Goal: Task Accomplishment & Management: Complete application form

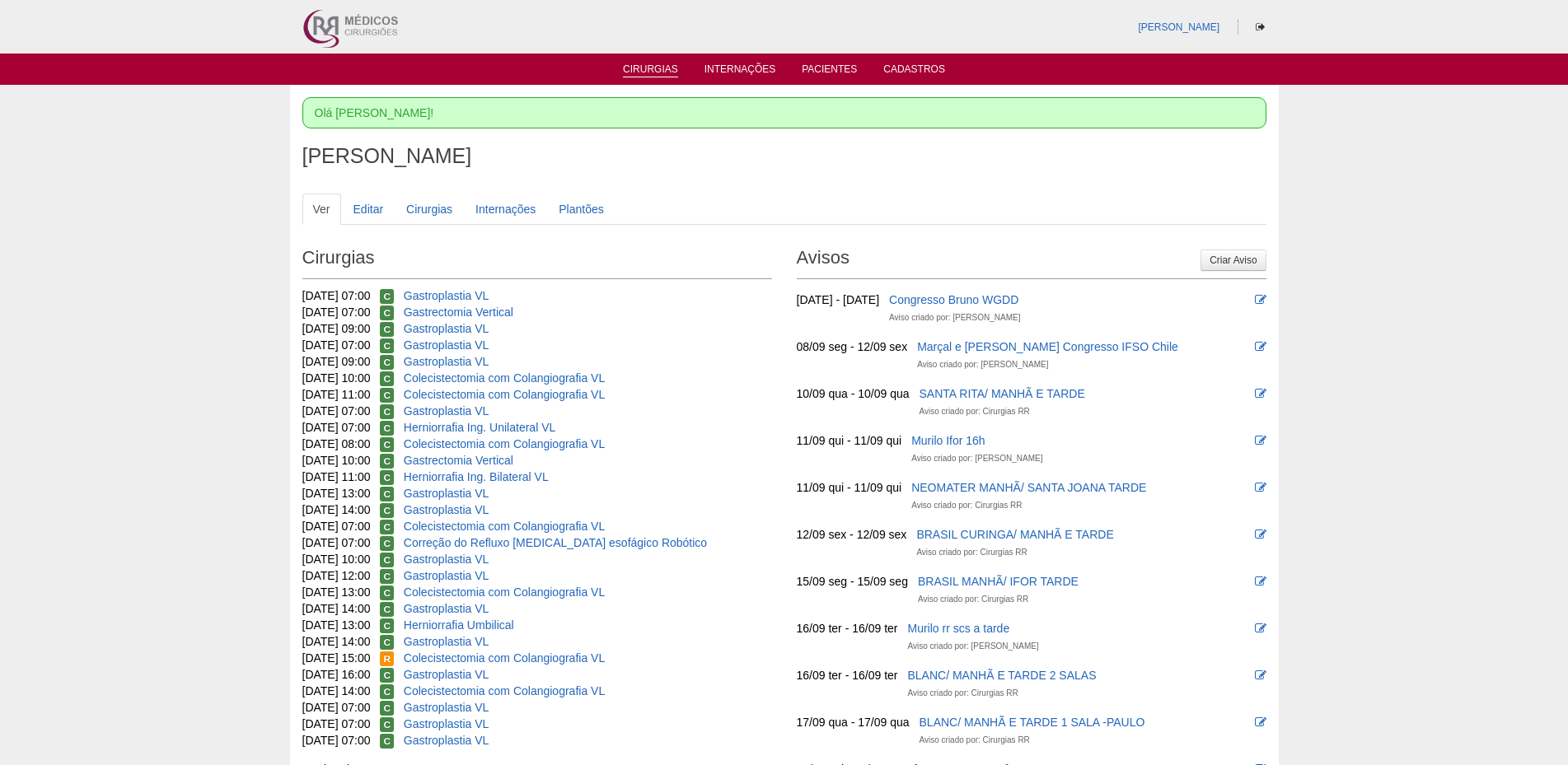
click at [637, 74] on link "Cirurgias" at bounding box center [650, 70] width 55 height 14
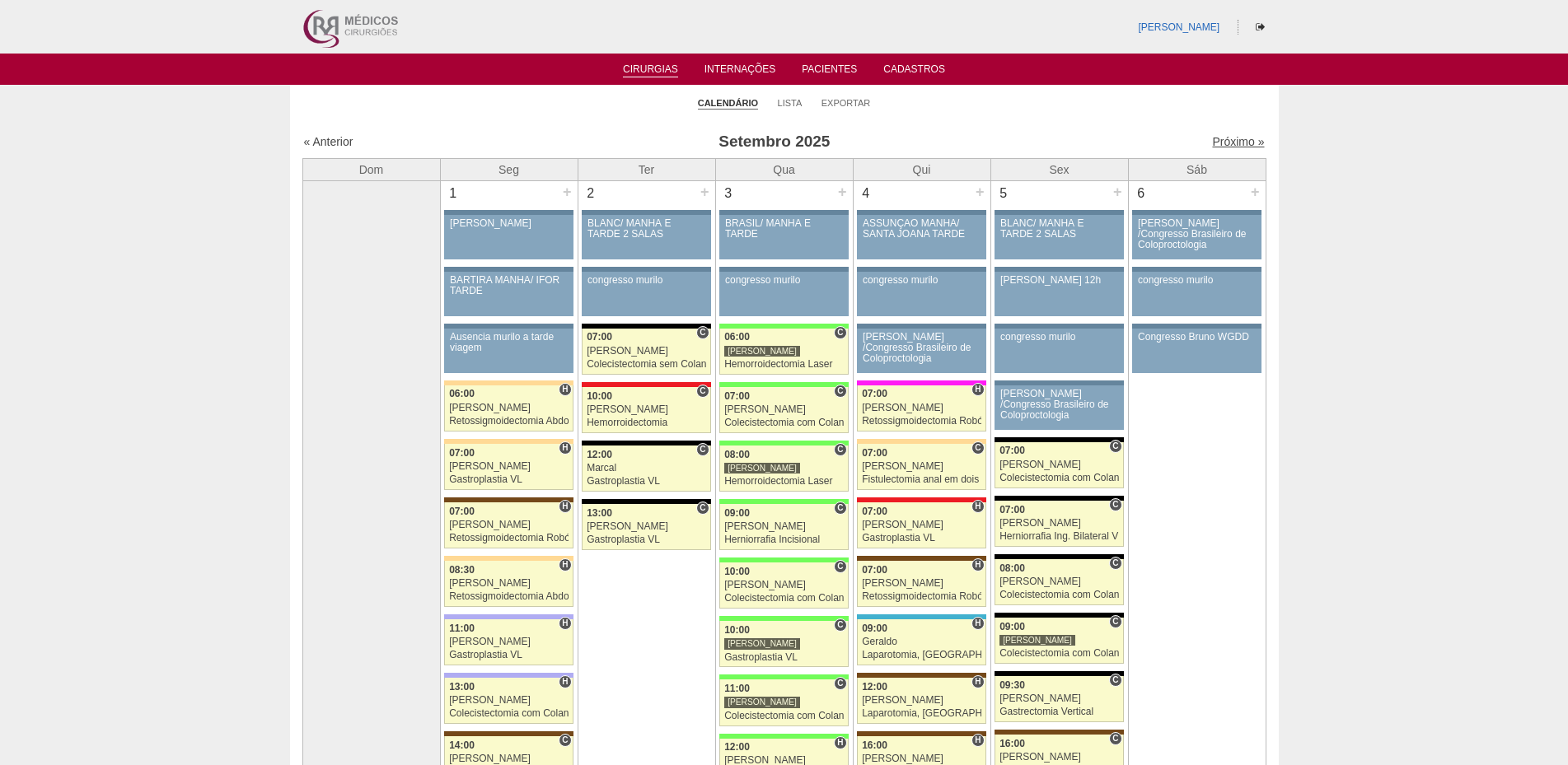
click at [1214, 141] on link "Próximo »" at bounding box center [1238, 142] width 52 height 13
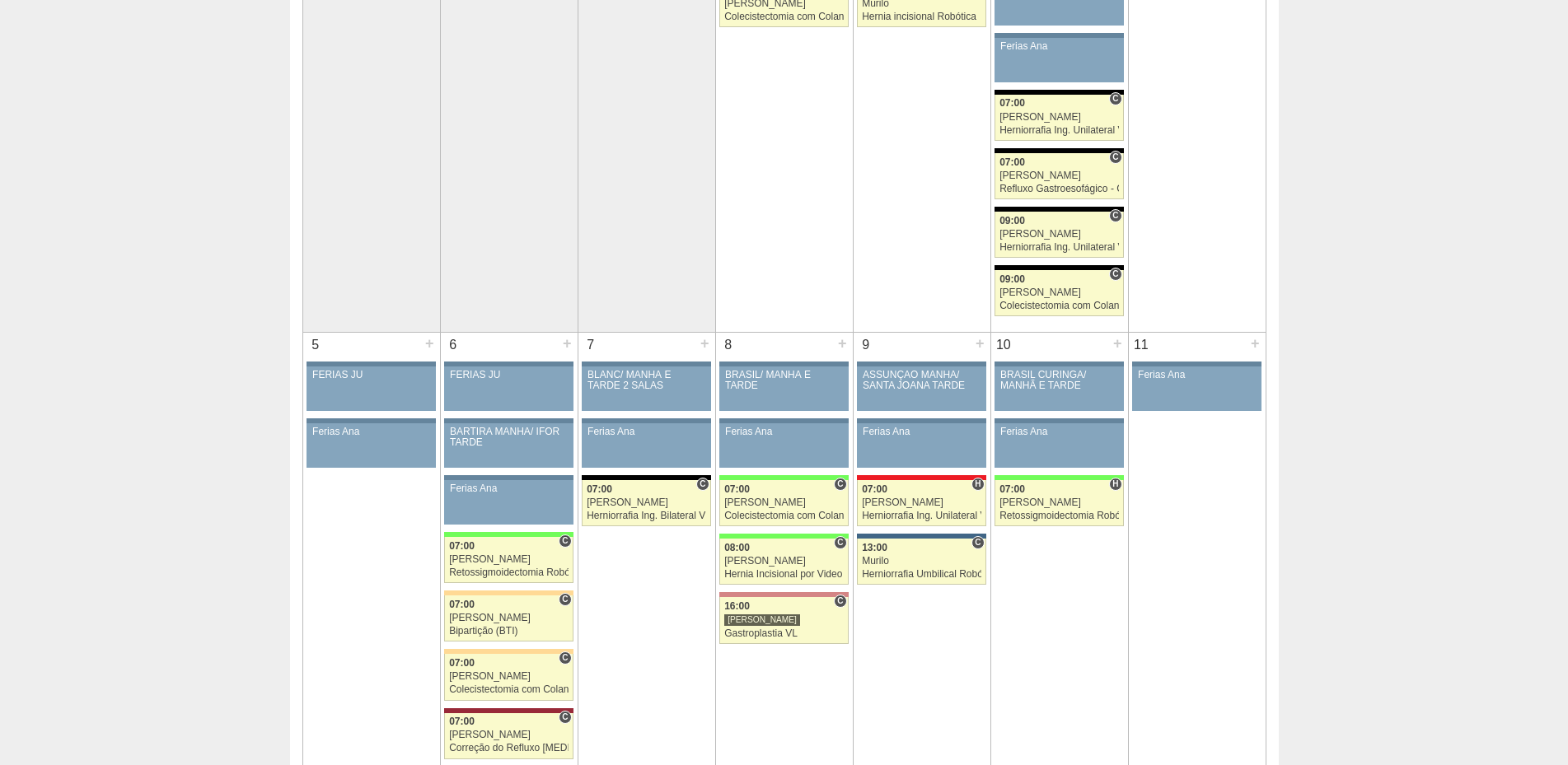
scroll to position [330, 0]
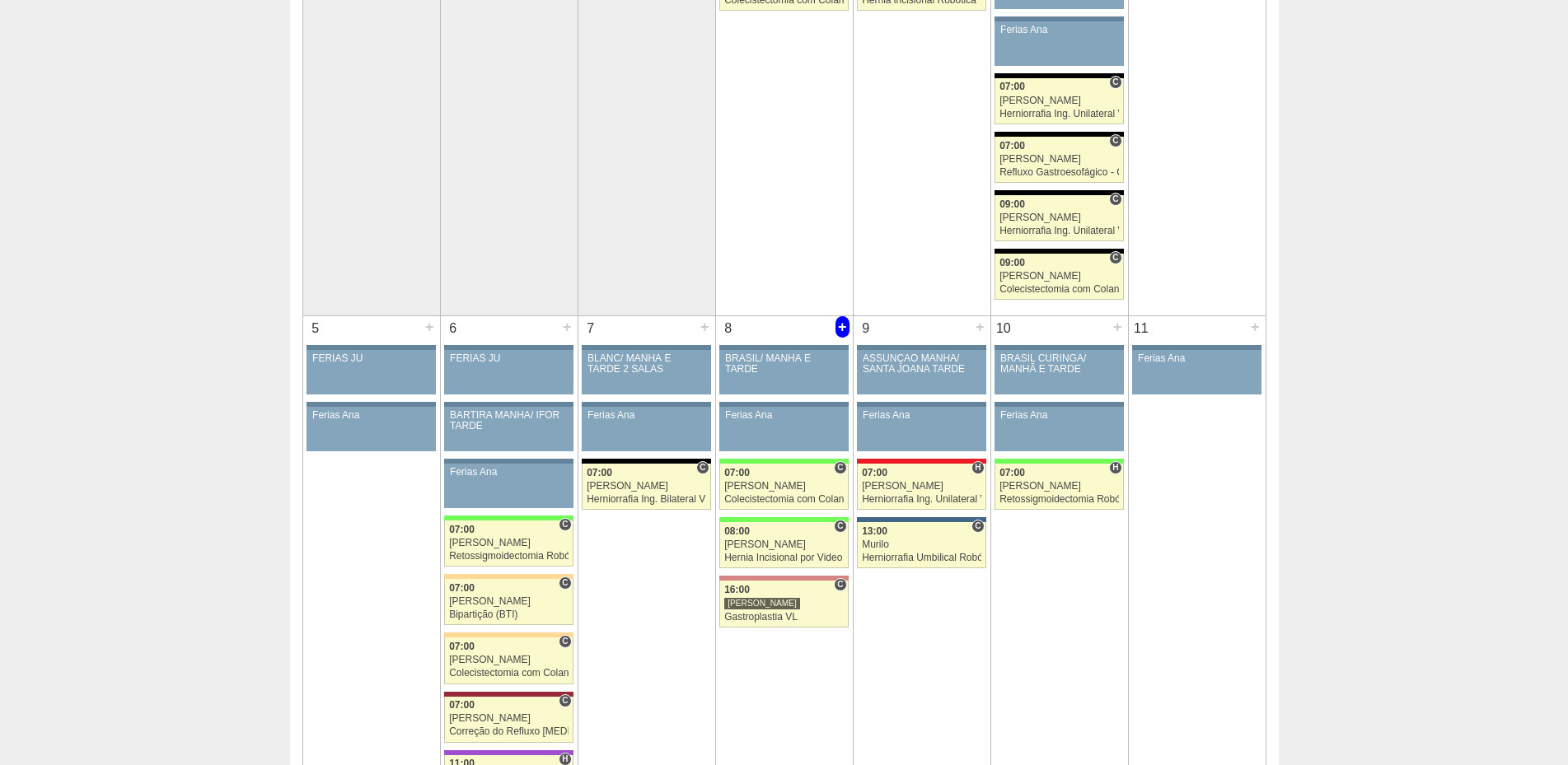
click at [842, 328] on div "+" at bounding box center [842, 327] width 14 height 22
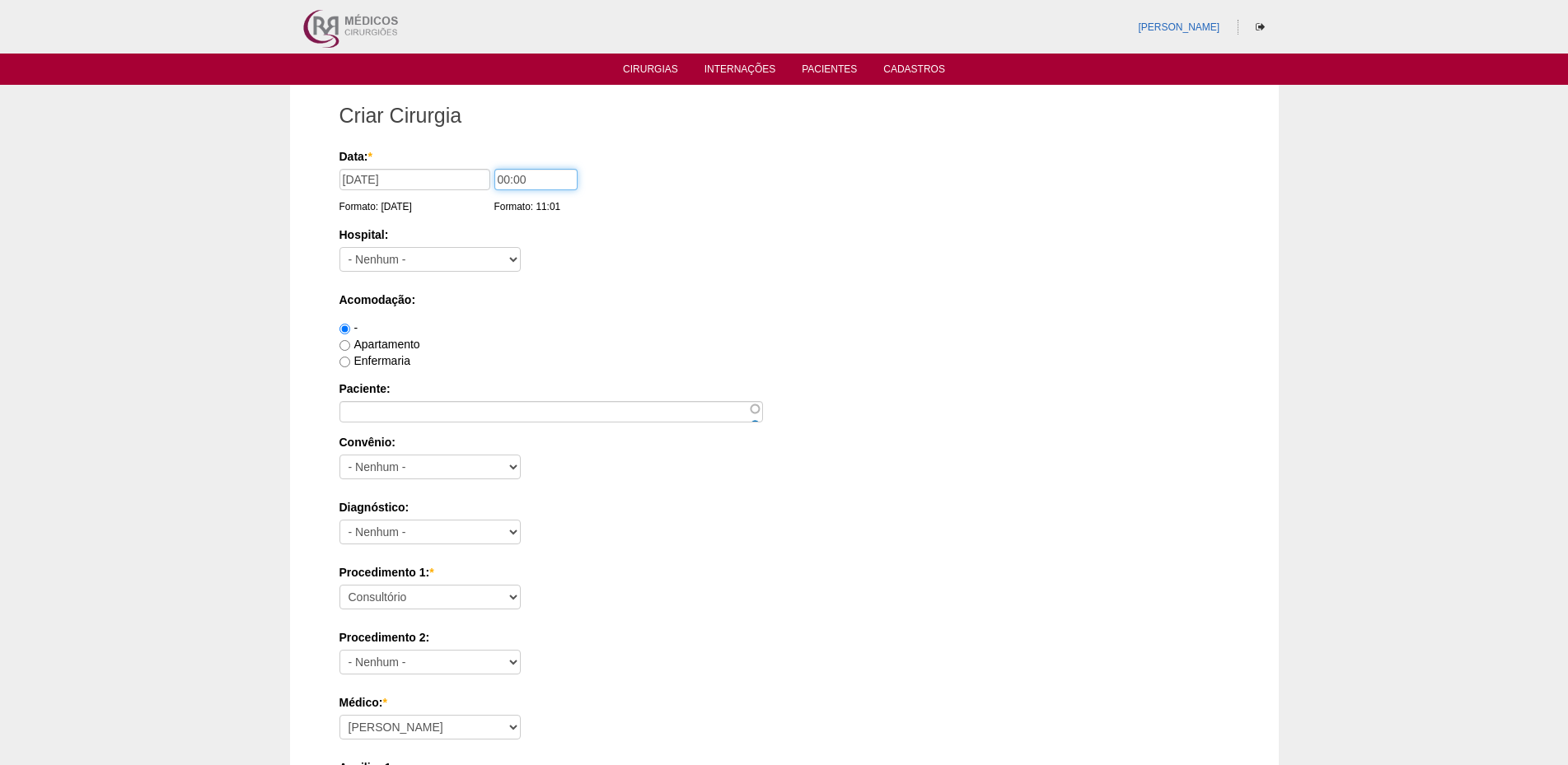
click at [506, 179] on input "00:00" at bounding box center [536, 180] width 84 height 22
type input "07:00"
click at [450, 259] on select "- Nenhum - 9 de Julho Albert Einstein Alvorada América Assunção Bartira Benefic…" at bounding box center [430, 259] width 182 height 25
select select "26"
click at [339, 247] on select "- Nenhum - 9 de Julho Albert Einstein Alvorada América Assunção Bartira Benefic…" at bounding box center [430, 259] width 182 height 25
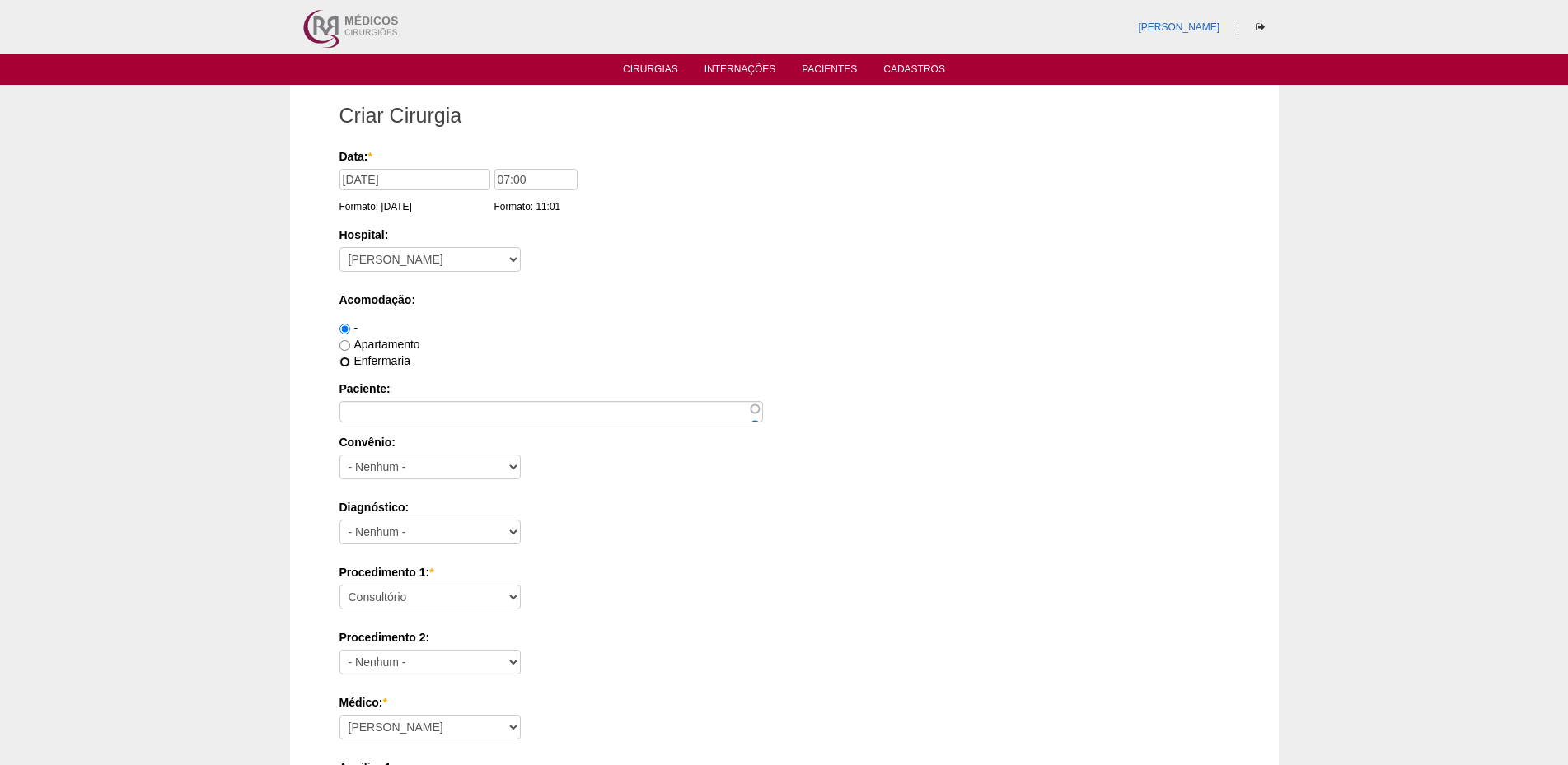
click at [345, 363] on input "Enfermaria" at bounding box center [344, 361] width 10 height 10
radio input "true"
click at [372, 408] on input "Paciente:" at bounding box center [551, 411] width 423 height 22
type input "Maria de Lourdes Ferreira Sebastião"
click at [463, 466] on select "- Nenhum - Abet Afresp Allianz Amil Blue Life Caasp Cabesp Caixa de Pensões Car…" at bounding box center [430, 467] width 182 height 25
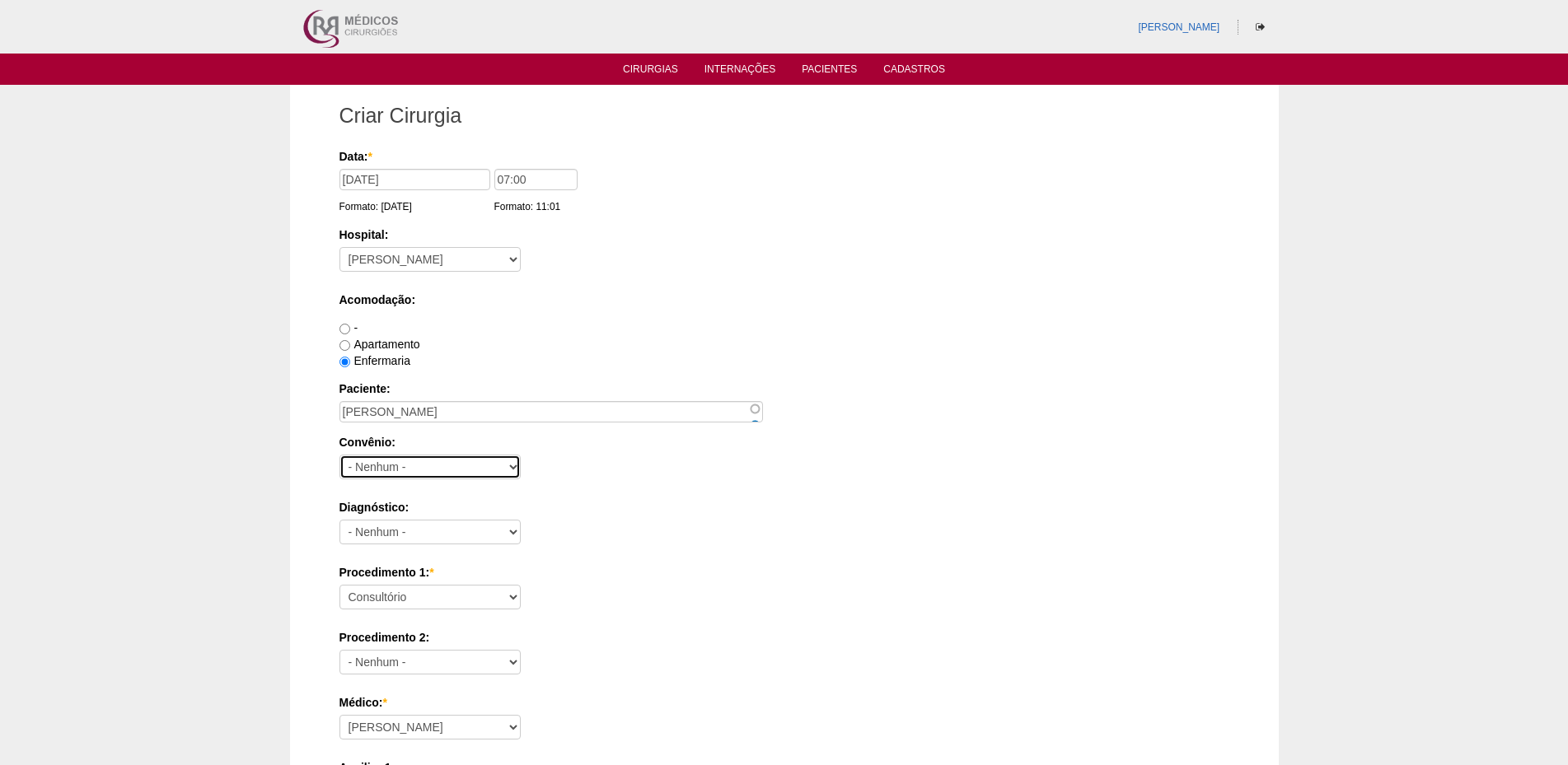
select select "39713"
click at [339, 454] on select "- Nenhum - Abet Afresp Allianz Amil Blue Life Caasp Cabesp Caixa de Pensões Car…" at bounding box center [430, 467] width 182 height 25
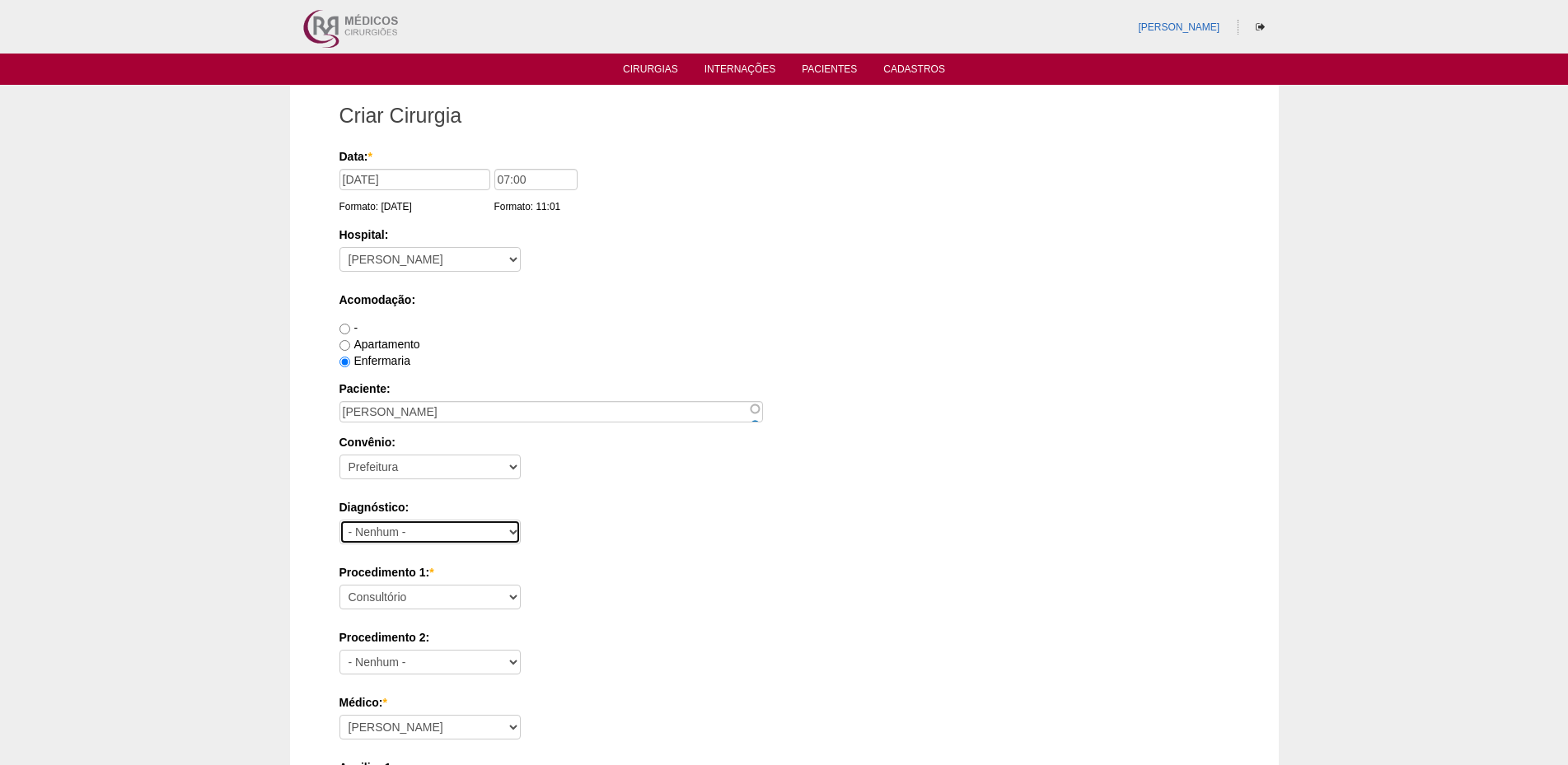
click at [430, 532] on select "- Nenhum - Abdome Agudo Abscesso Hepático Abscesso Perianal Abscesso Peritoneal…" at bounding box center [430, 532] width 182 height 25
select select "3707"
click at [339, 520] on select "- Nenhum - Abdome Agudo Abscesso Hepático Abscesso Perianal Abscesso Peritoneal…" at bounding box center [430, 532] width 182 height 25
click at [423, 599] on select "Consultório Abscesso Hepático - Drenagem Abscesso perianal Amputação Abdômino P…" at bounding box center [430, 597] width 182 height 25
select select "3710"
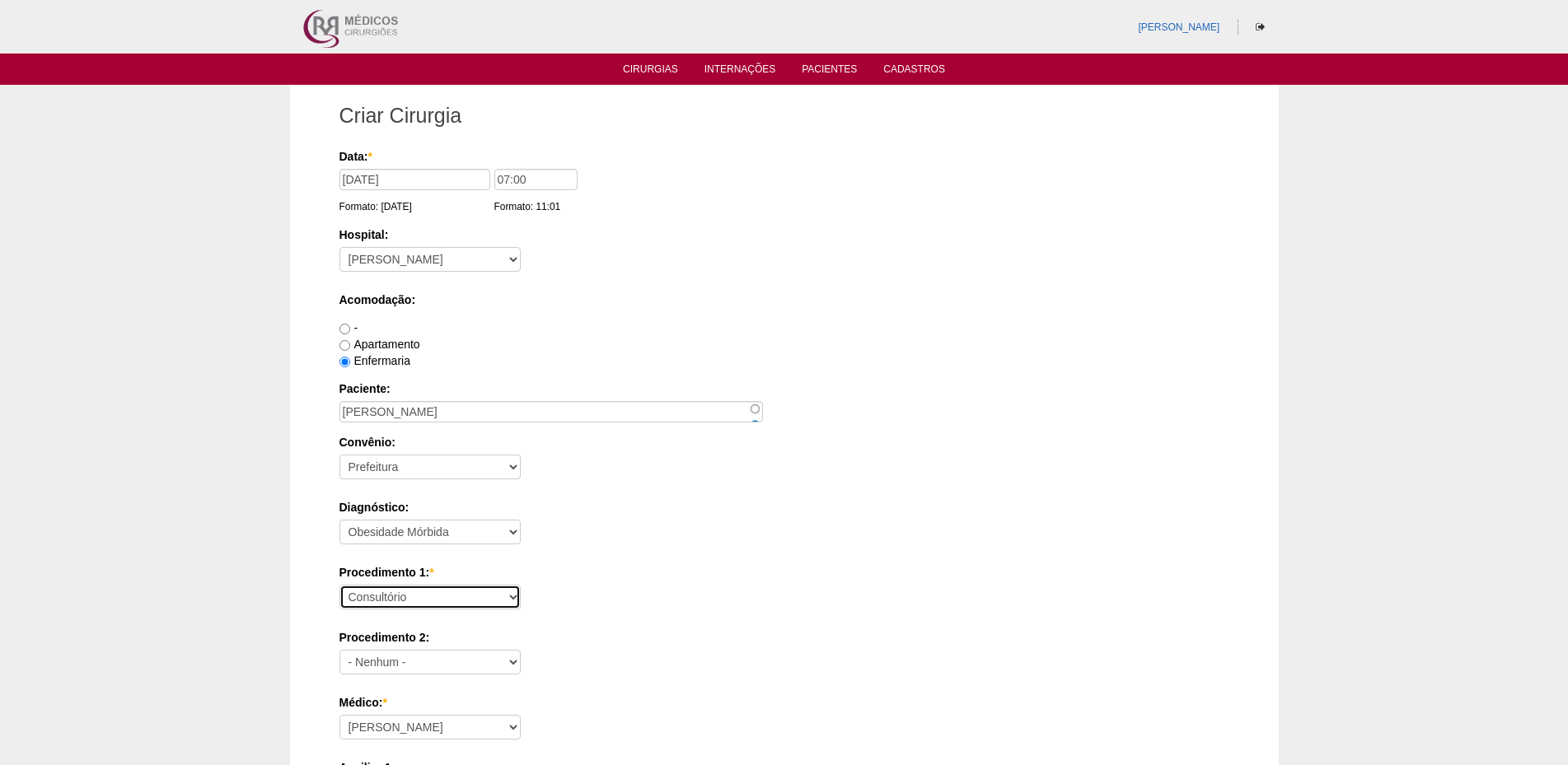
click at [339, 584] on select "Consultório Abscesso Hepático - Drenagem Abscesso perianal Amputação Abdômino P…" at bounding box center [430, 597] width 182 height 25
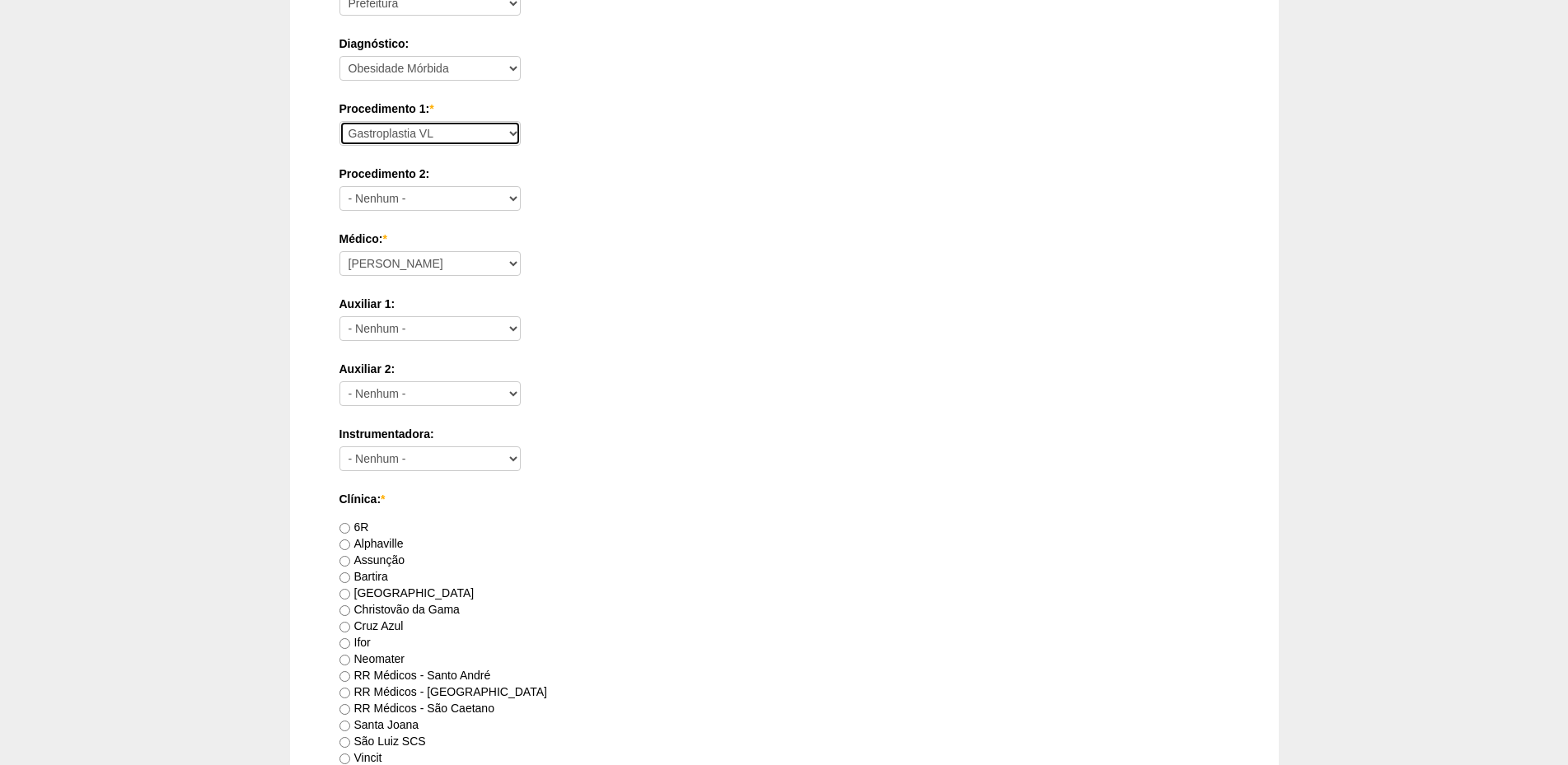
scroll to position [494, 0]
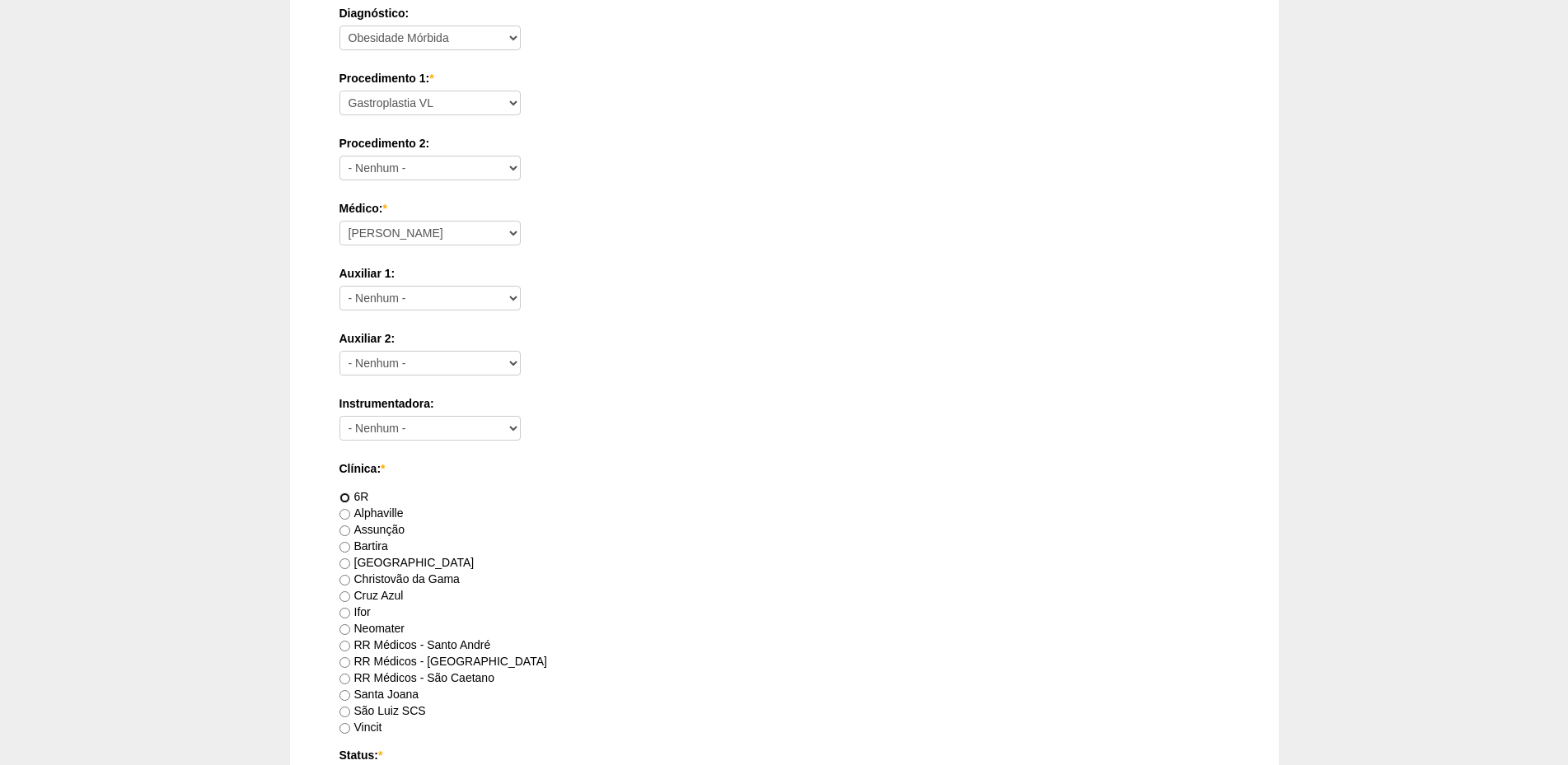
click at [340, 497] on input "6R" at bounding box center [344, 497] width 10 height 10
radio input "true"
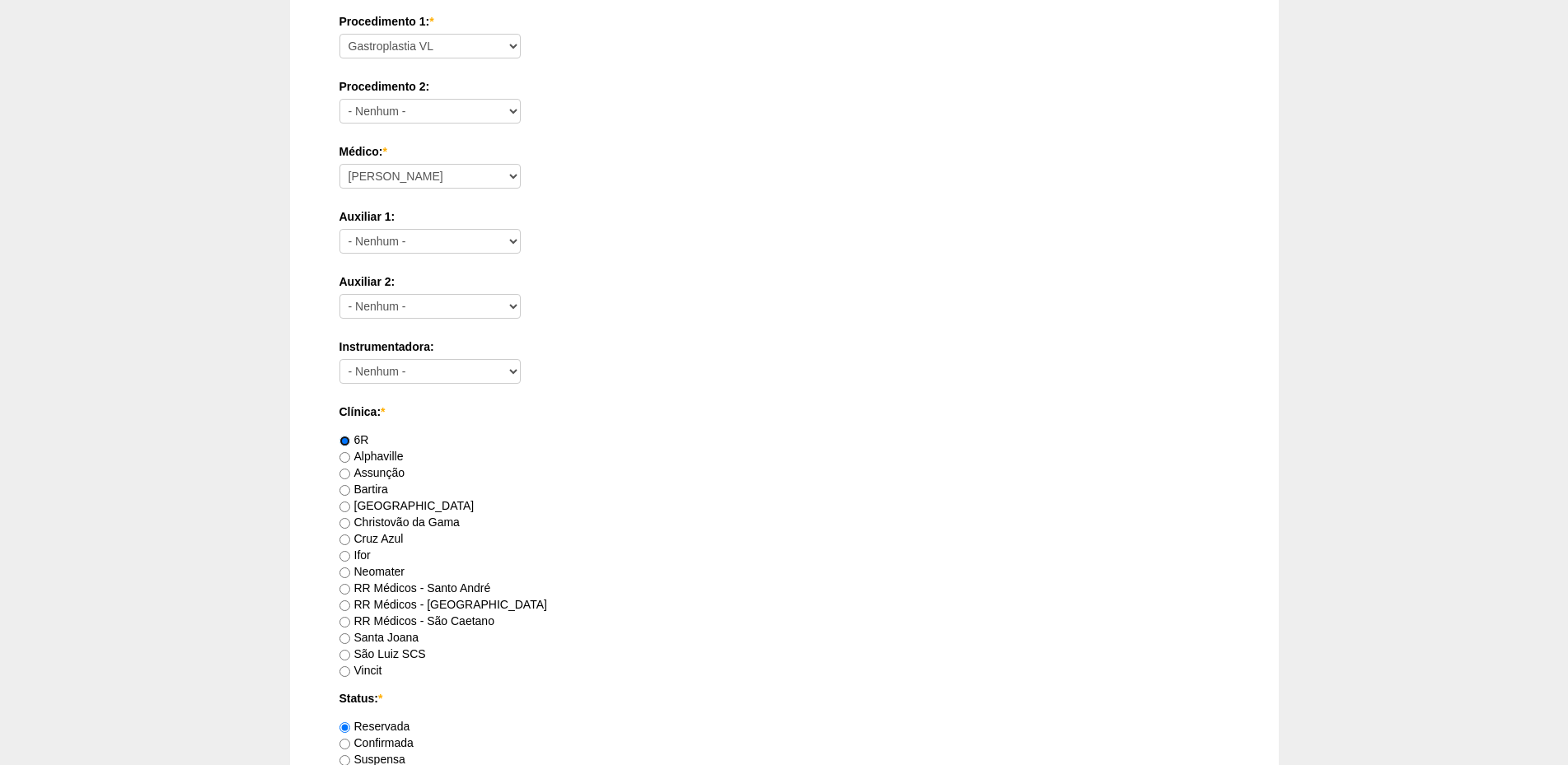
scroll to position [741, 0]
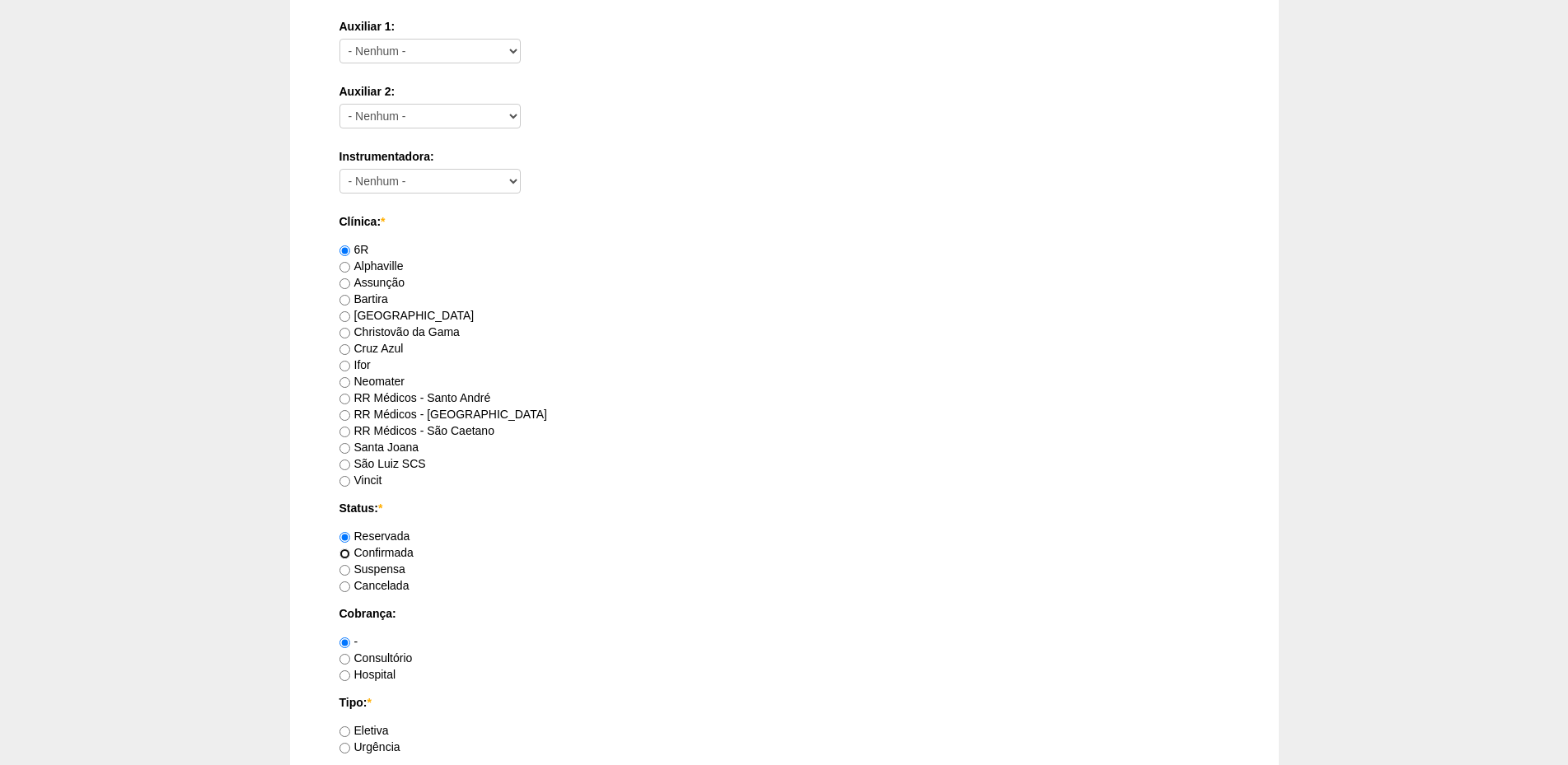
click at [344, 549] on input "Confirmada" at bounding box center [344, 553] width 10 height 10
radio input "true"
click at [345, 657] on input "Consultório" at bounding box center [344, 659] width 10 height 10
radio input "true"
click at [347, 733] on input "Eletiva" at bounding box center [344, 731] width 10 height 10
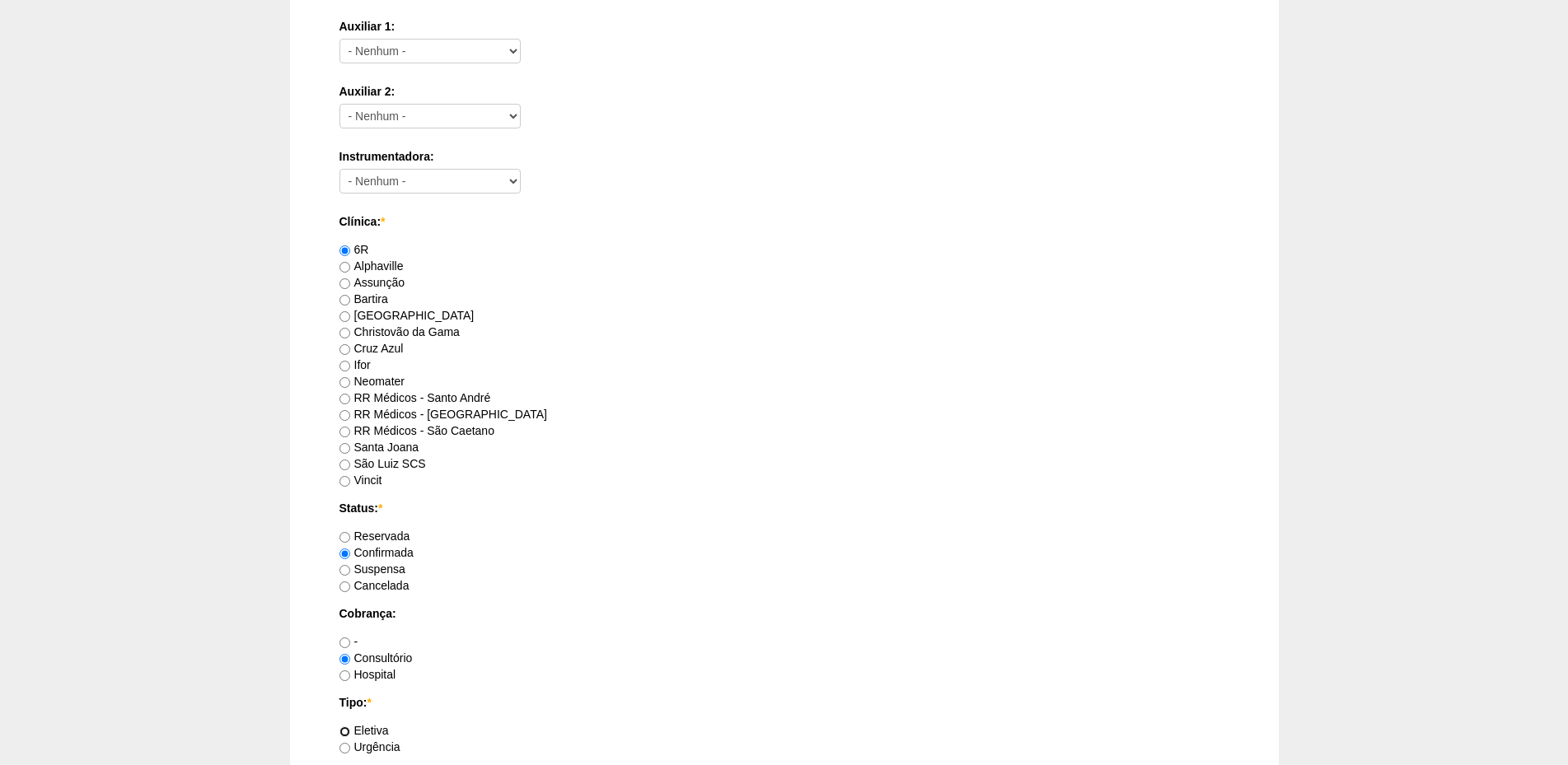
radio input "true"
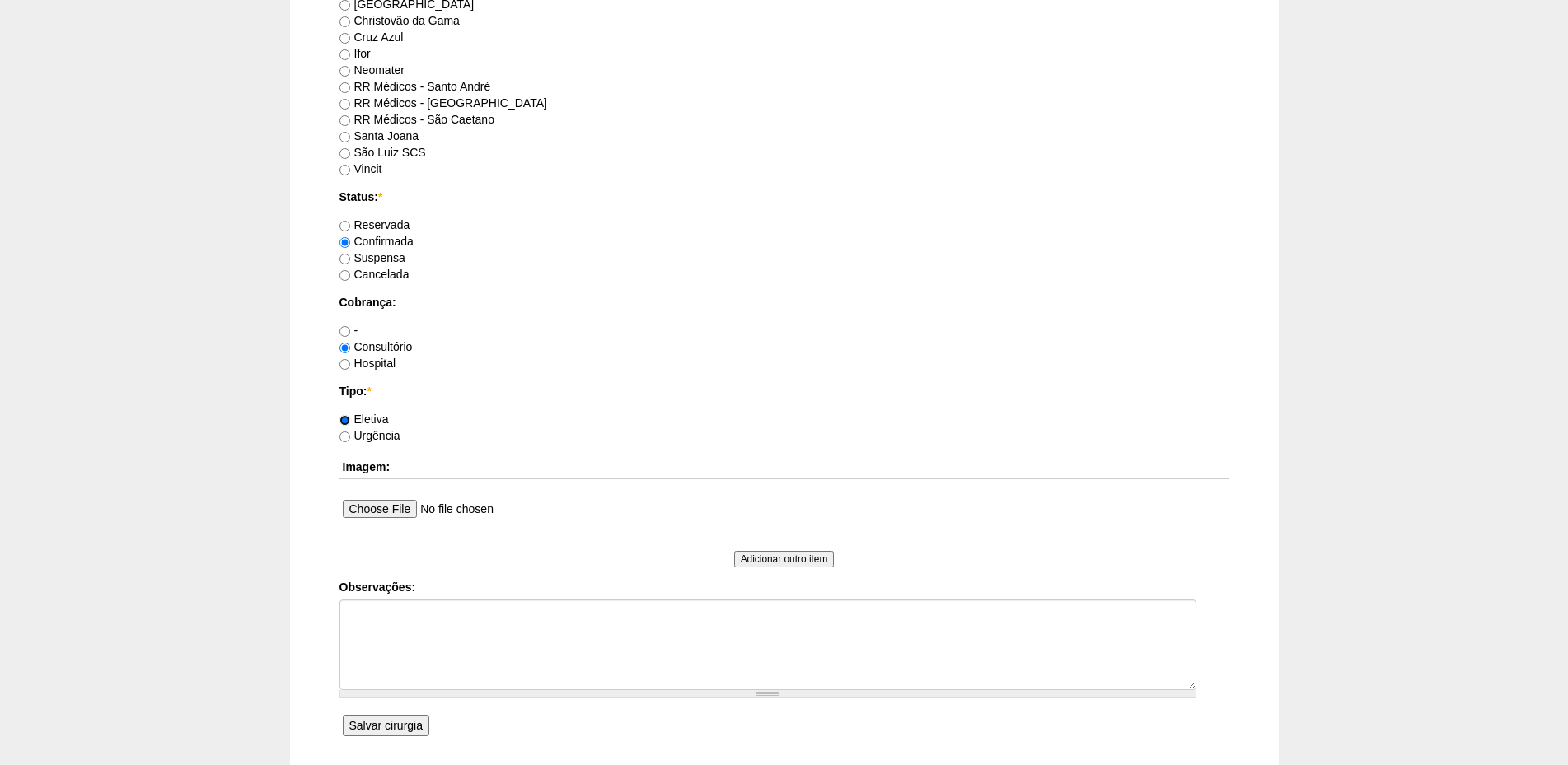
scroll to position [1071, 0]
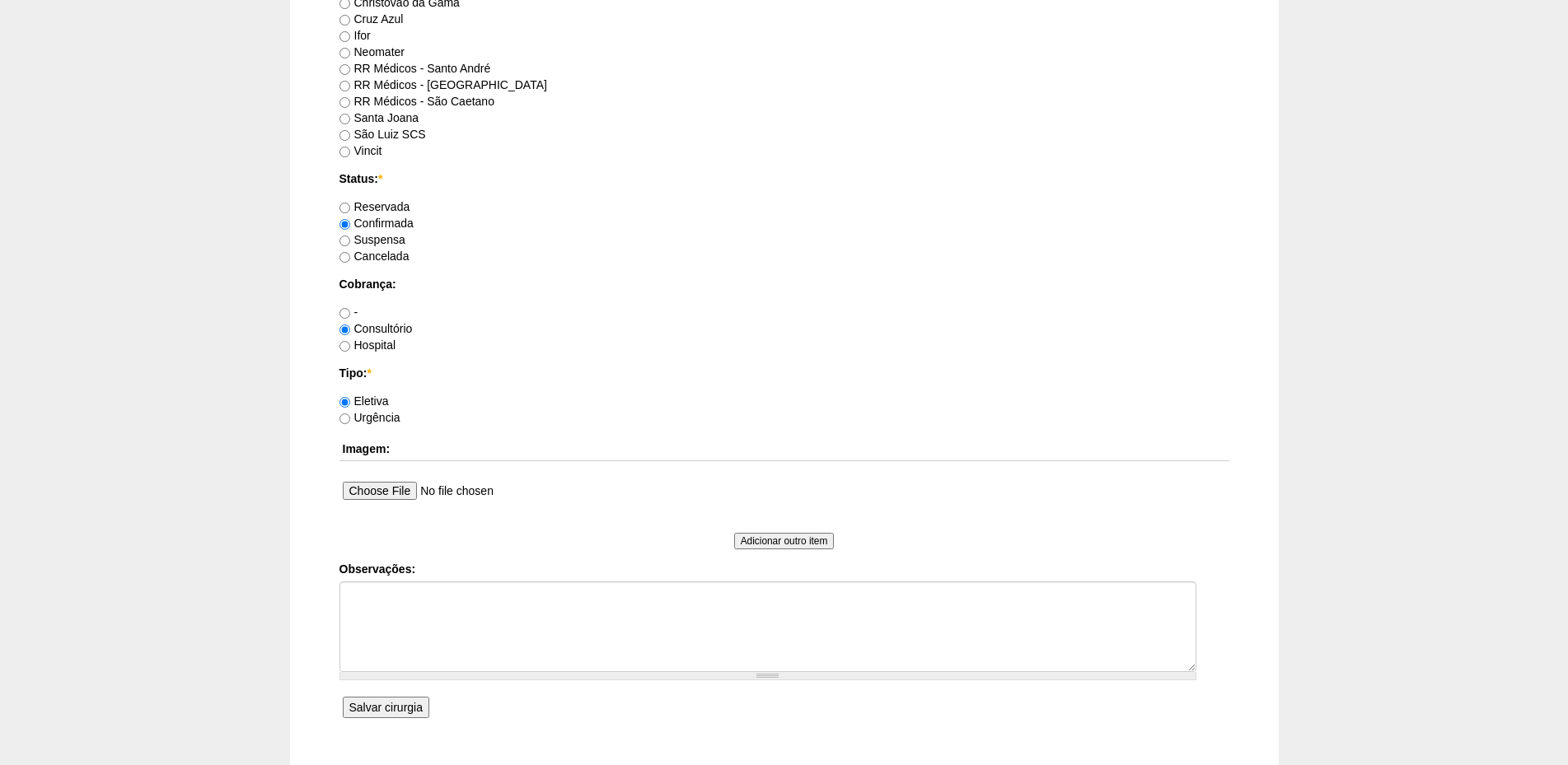
click at [397, 707] on input "Salvar cirurgia" at bounding box center [386, 707] width 87 height 22
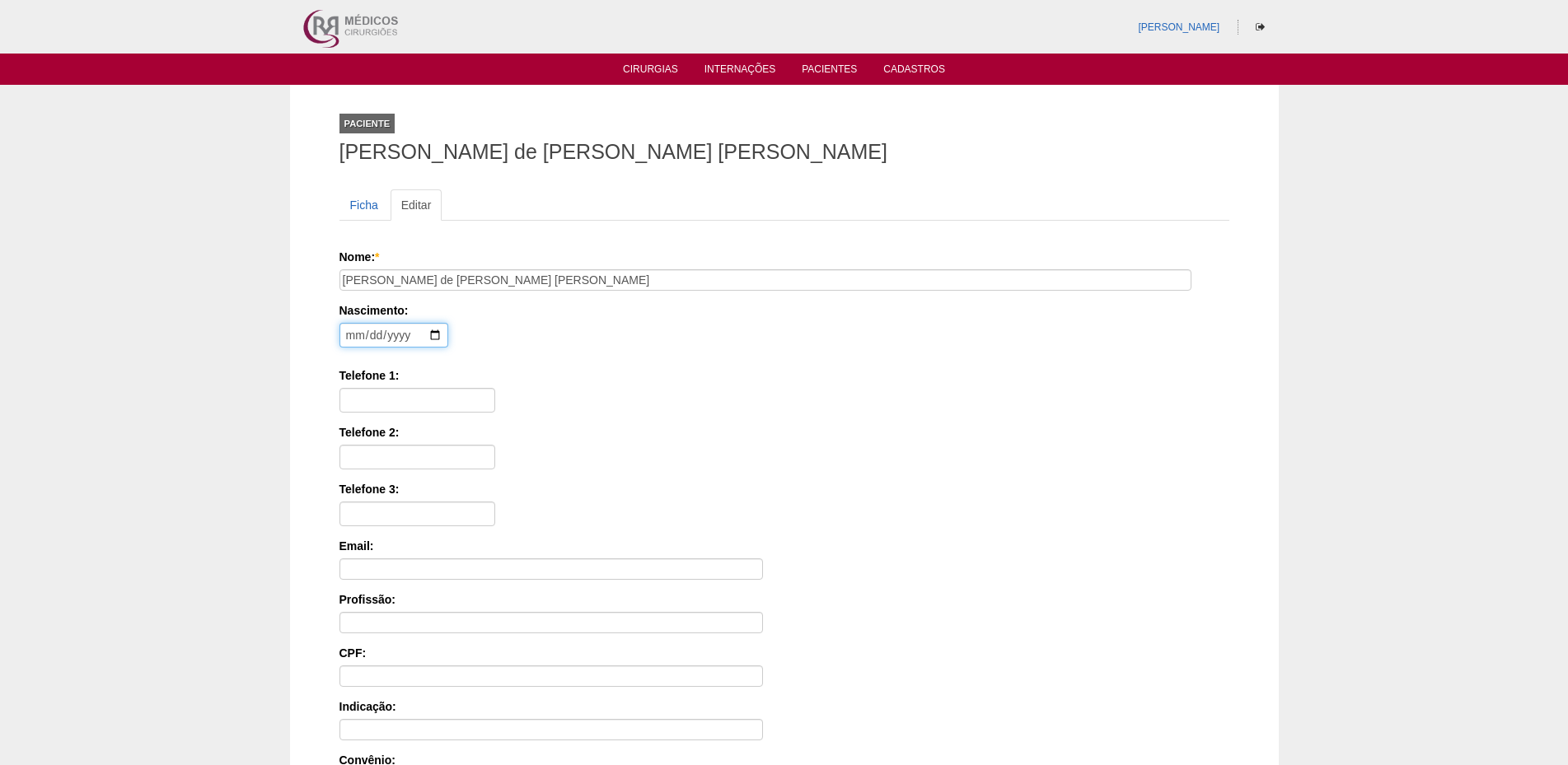
click at [347, 338] on input "date" at bounding box center [394, 335] width 108 height 25
type input "[DATE]"
click at [375, 409] on input "Telefone 1:" at bounding box center [417, 400] width 156 height 25
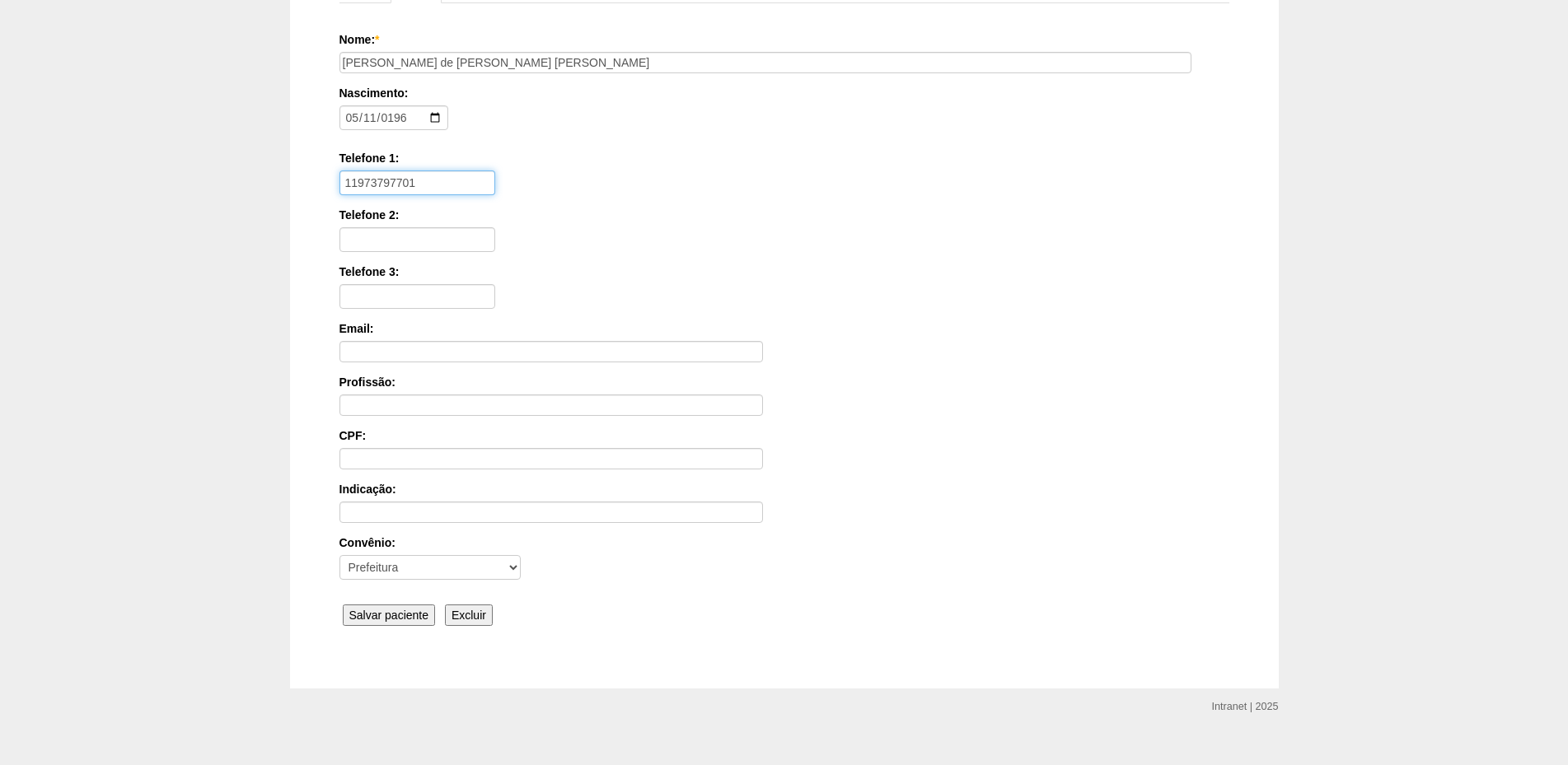
scroll to position [239, 0]
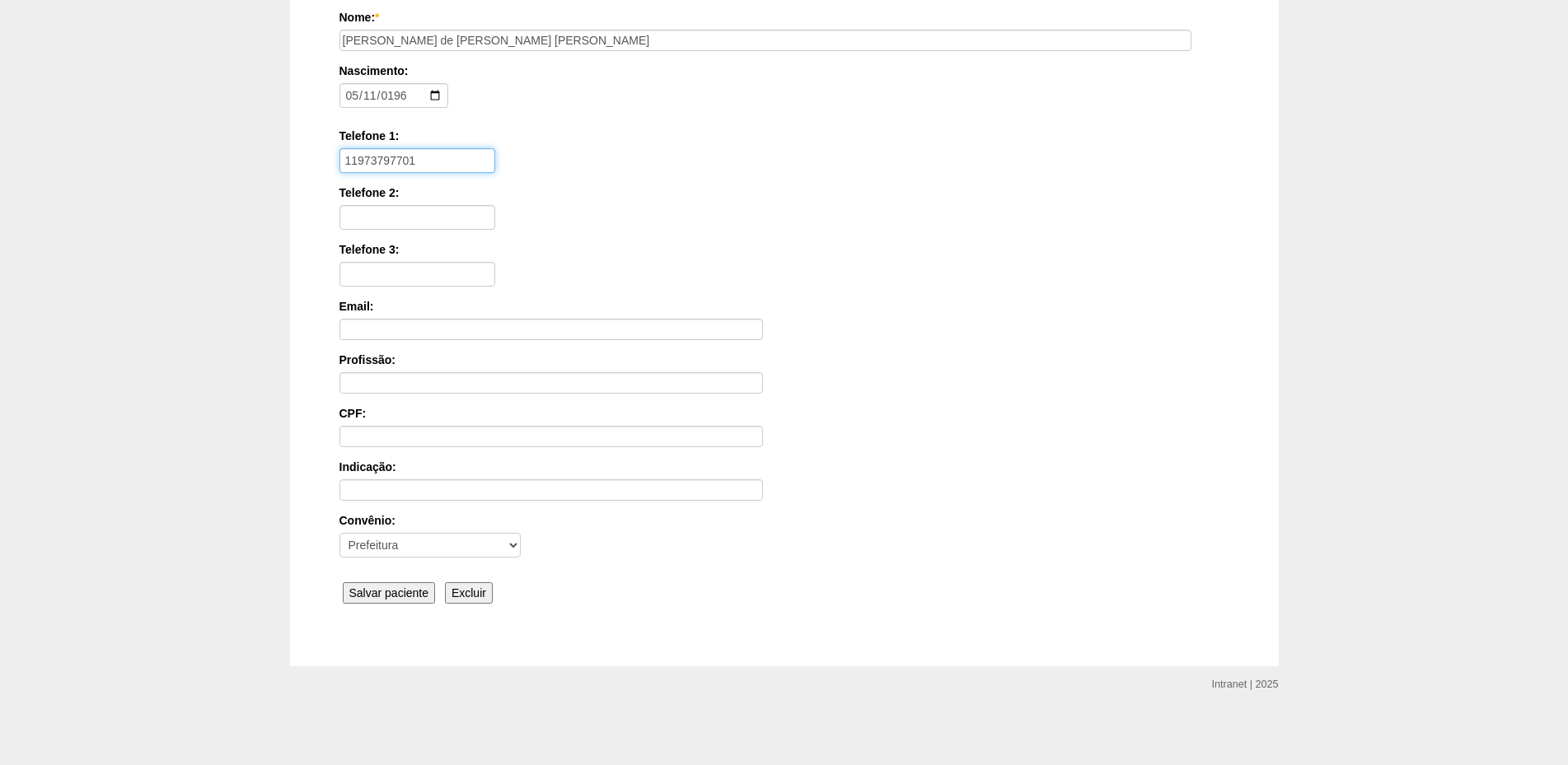
type input "11973797701"
click at [396, 590] on input "Salvar paciente" at bounding box center [390, 593] width 93 height 22
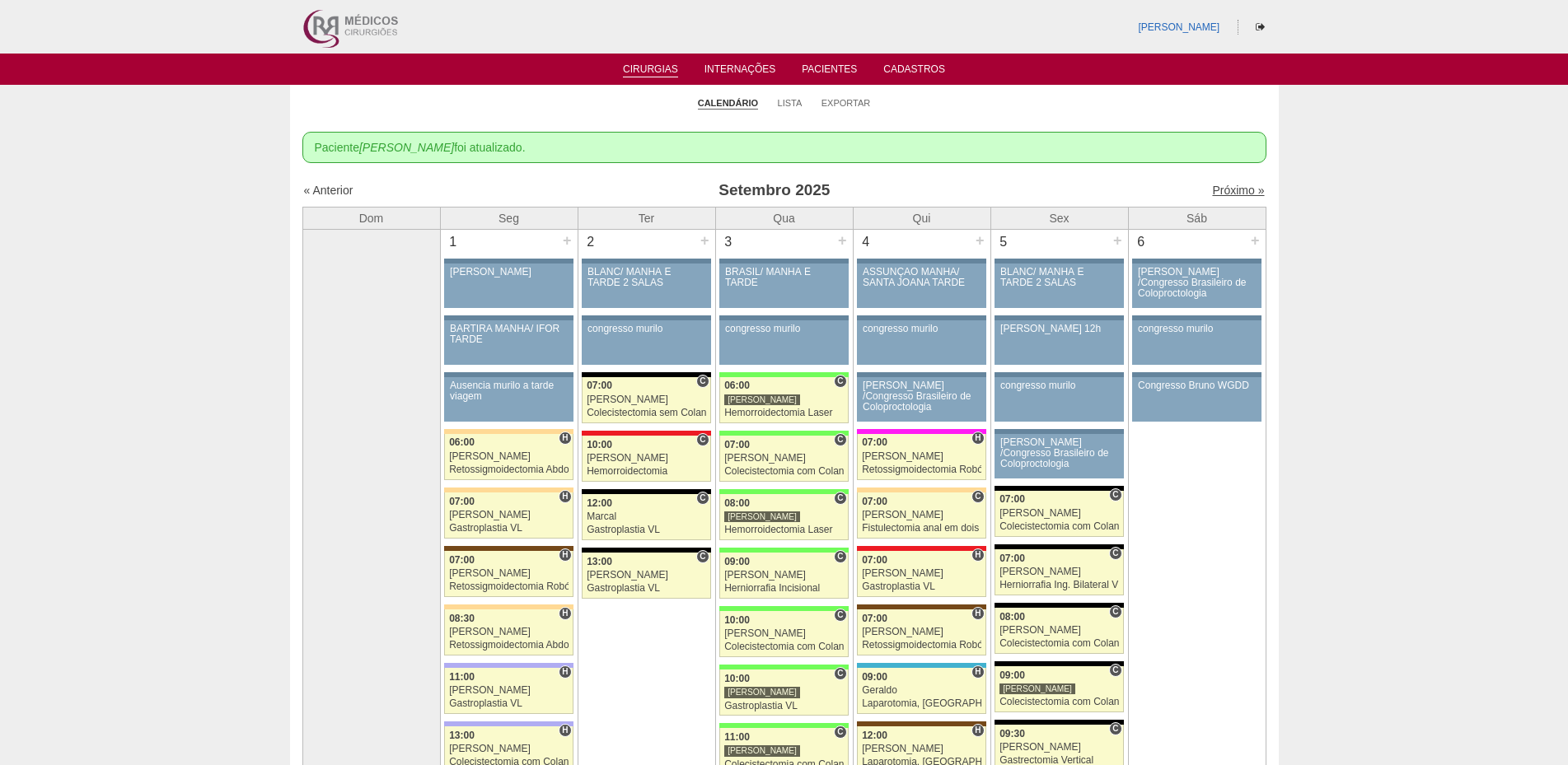
click at [1215, 191] on link "Próximo »" at bounding box center [1238, 190] width 52 height 13
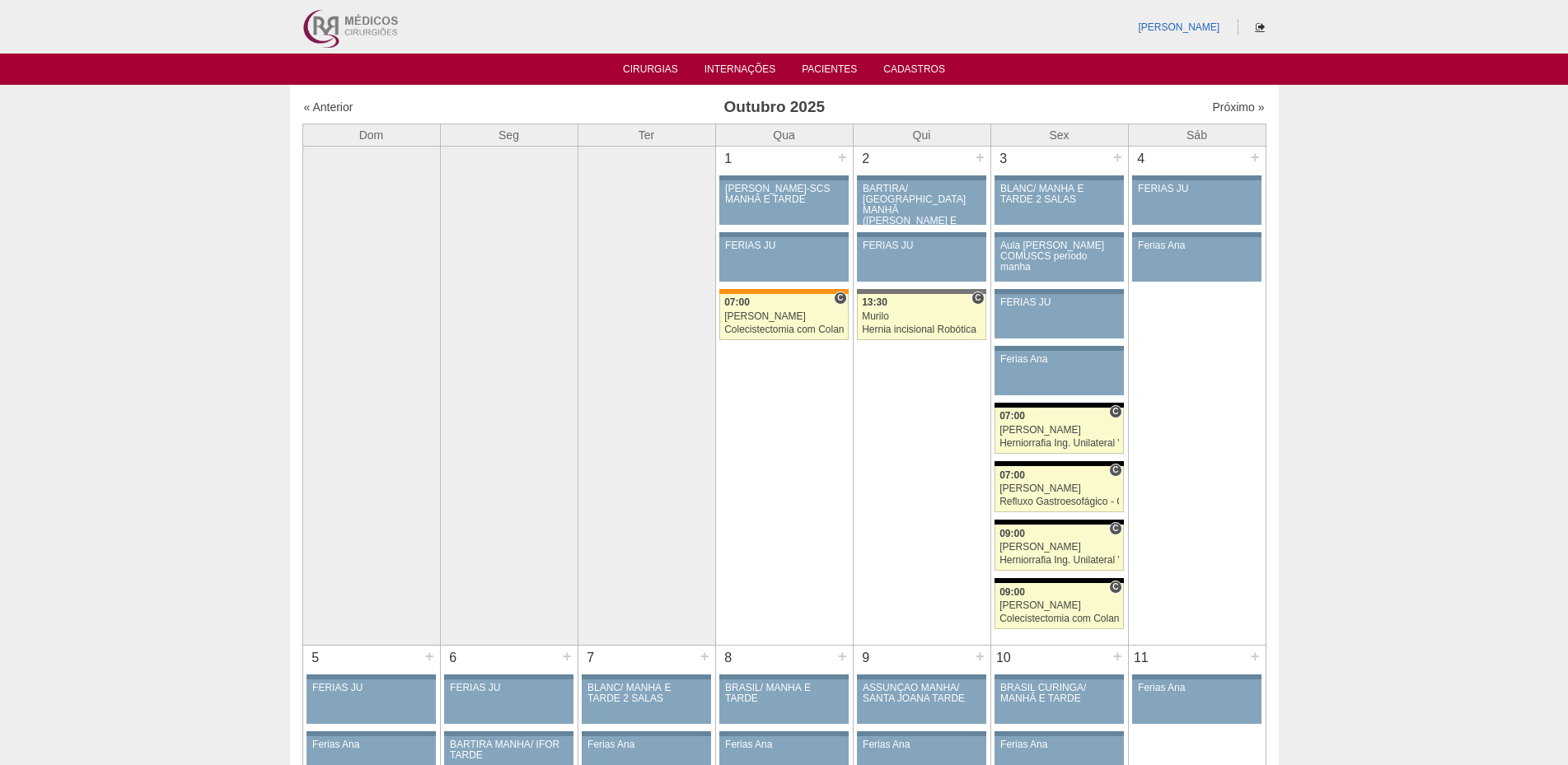
click at [1258, 24] on icon at bounding box center [1261, 27] width 10 height 10
